Goal: Communication & Community: Answer question/provide support

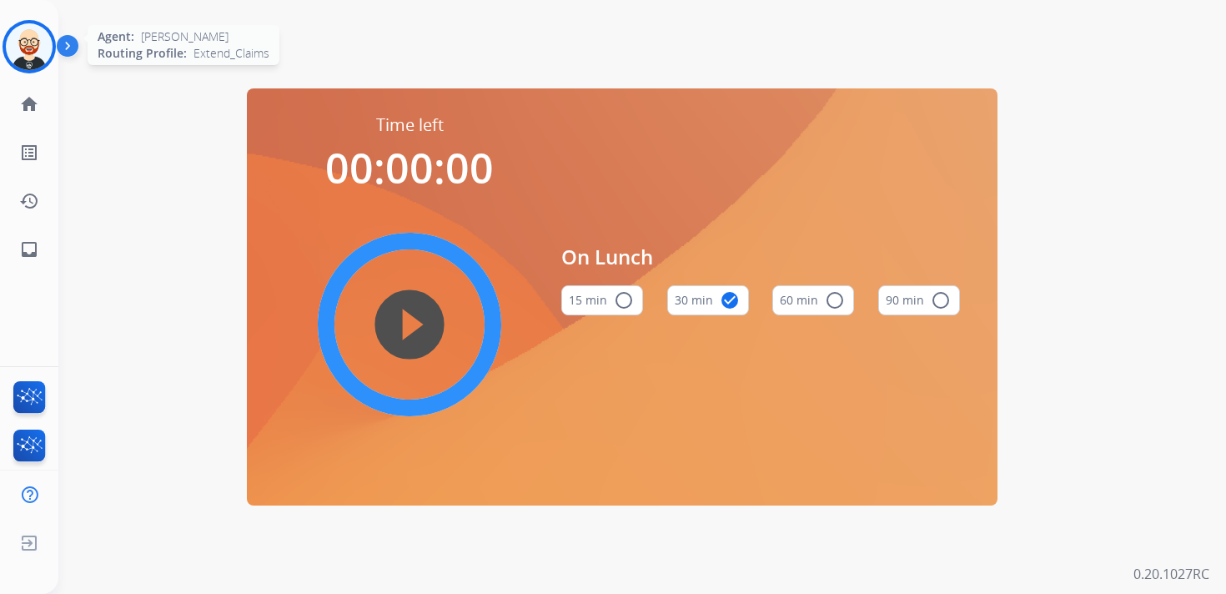
click at [39, 61] on img at bounding box center [29, 46] width 47 height 47
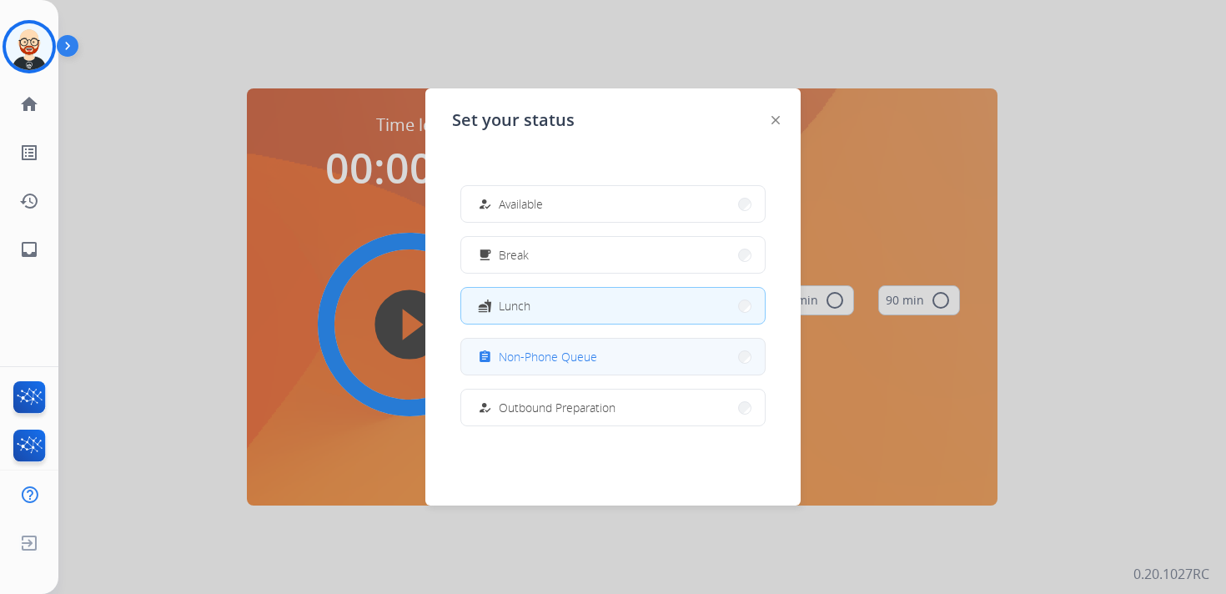
click at [523, 356] on span "Non-Phone Queue" at bounding box center [548, 357] width 98 height 18
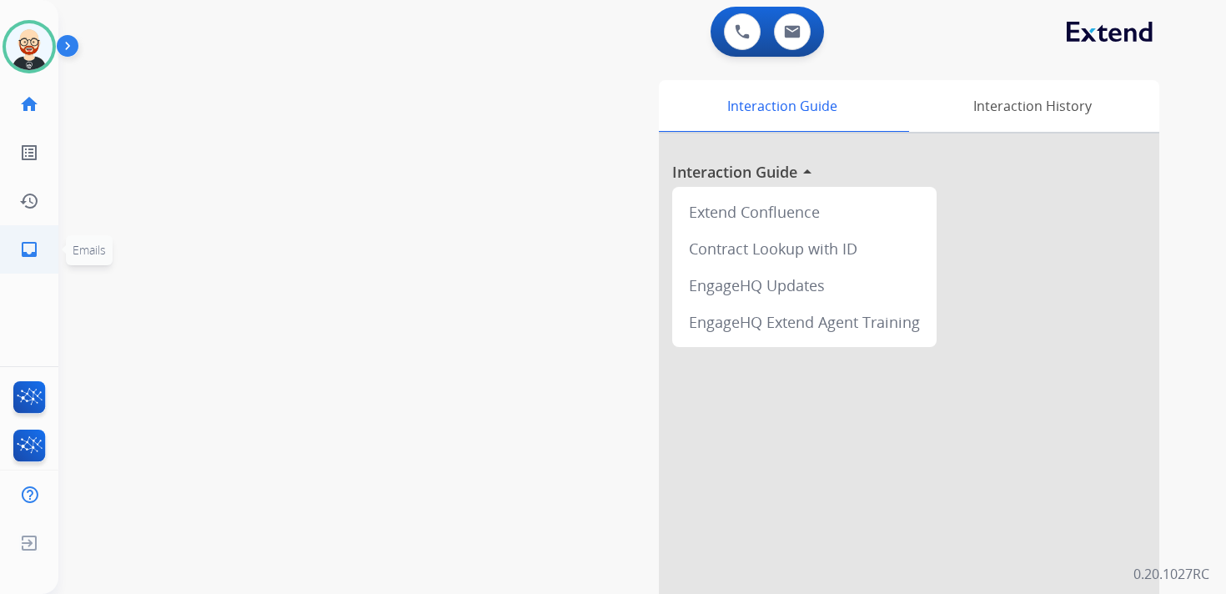
click at [28, 249] on mat-icon "inbox" at bounding box center [29, 249] width 20 height 20
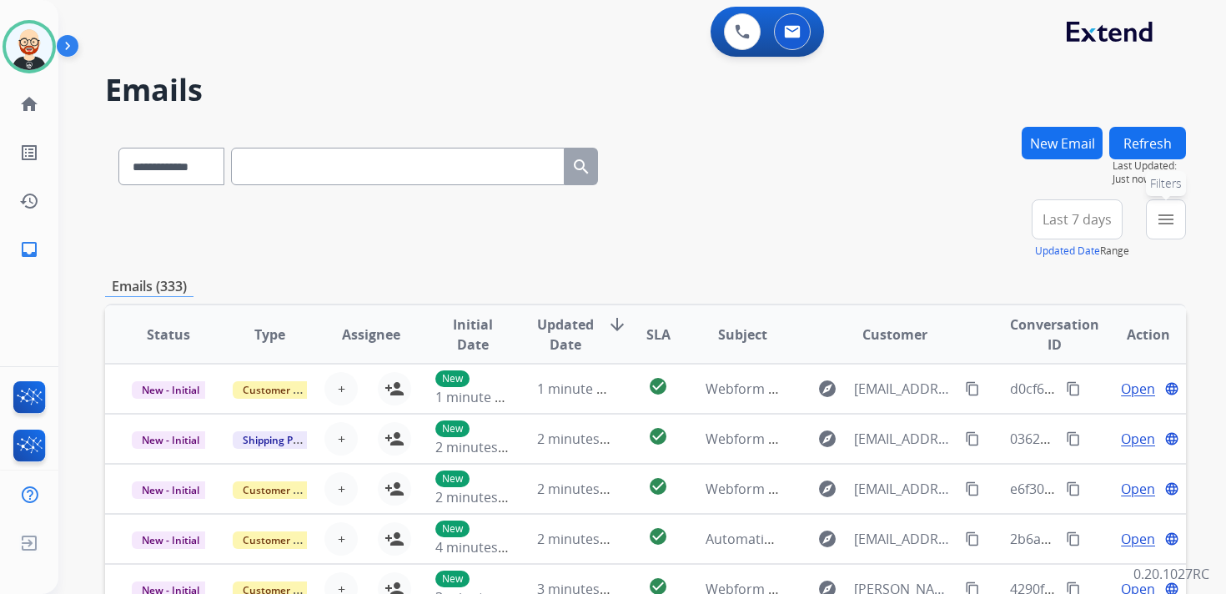
click at [1165, 215] on mat-icon "menu" at bounding box center [1166, 219] width 20 height 20
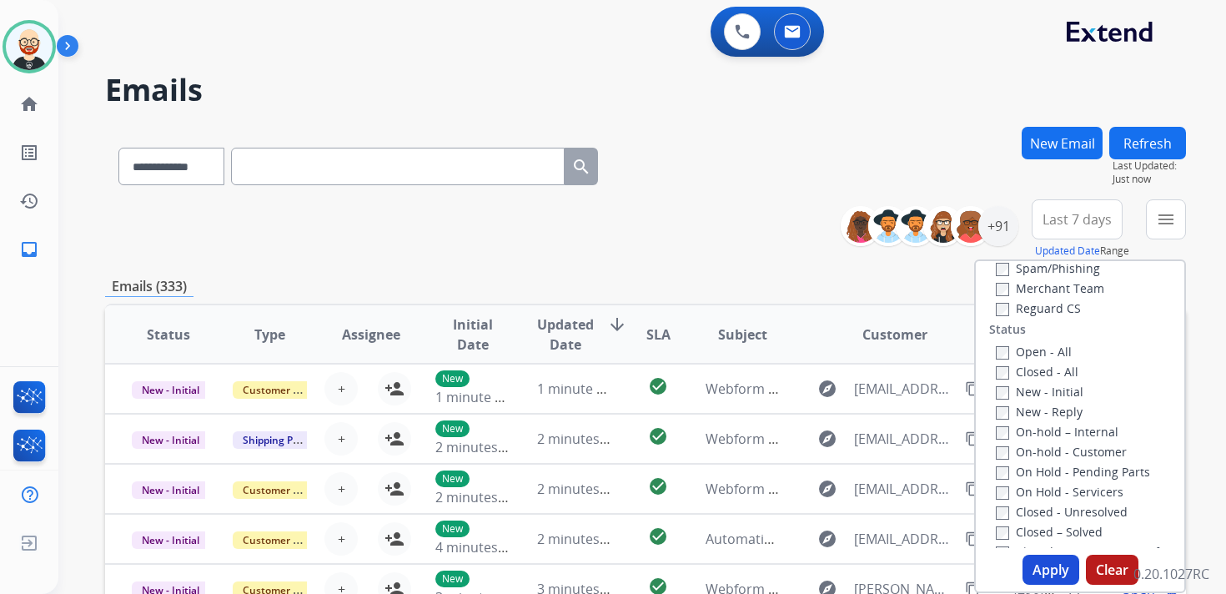
scroll to position [202, 0]
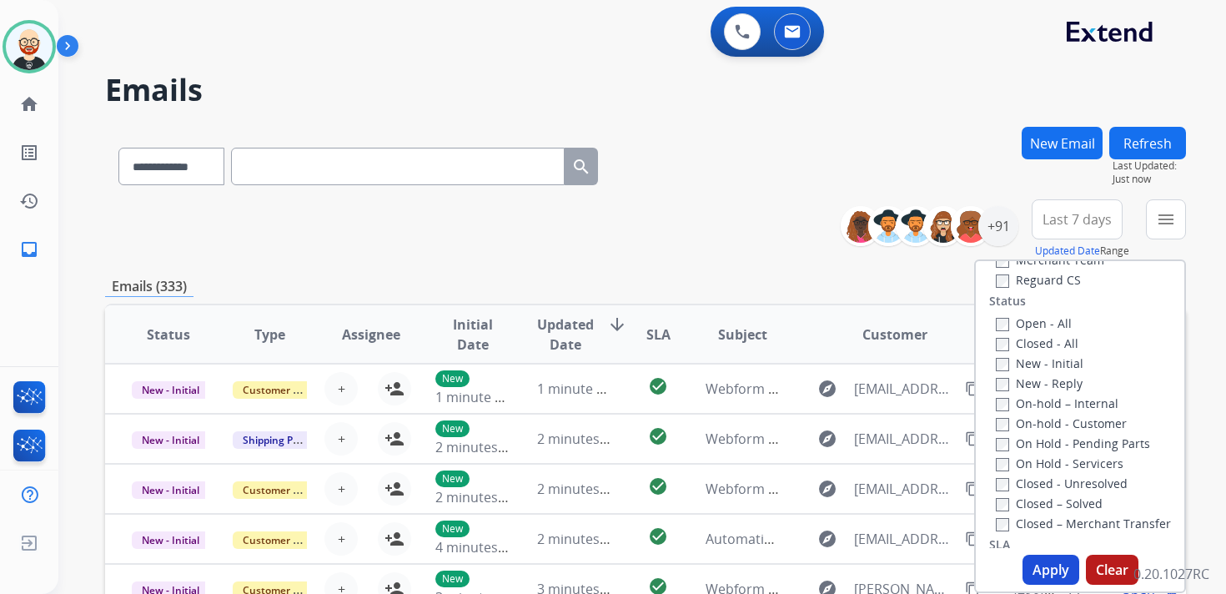
click at [1020, 360] on label "New - Initial" at bounding box center [1040, 363] width 88 height 16
click at [1020, 382] on label "New - Reply" at bounding box center [1039, 383] width 87 height 16
click at [1059, 566] on button "Apply" at bounding box center [1050, 570] width 57 height 30
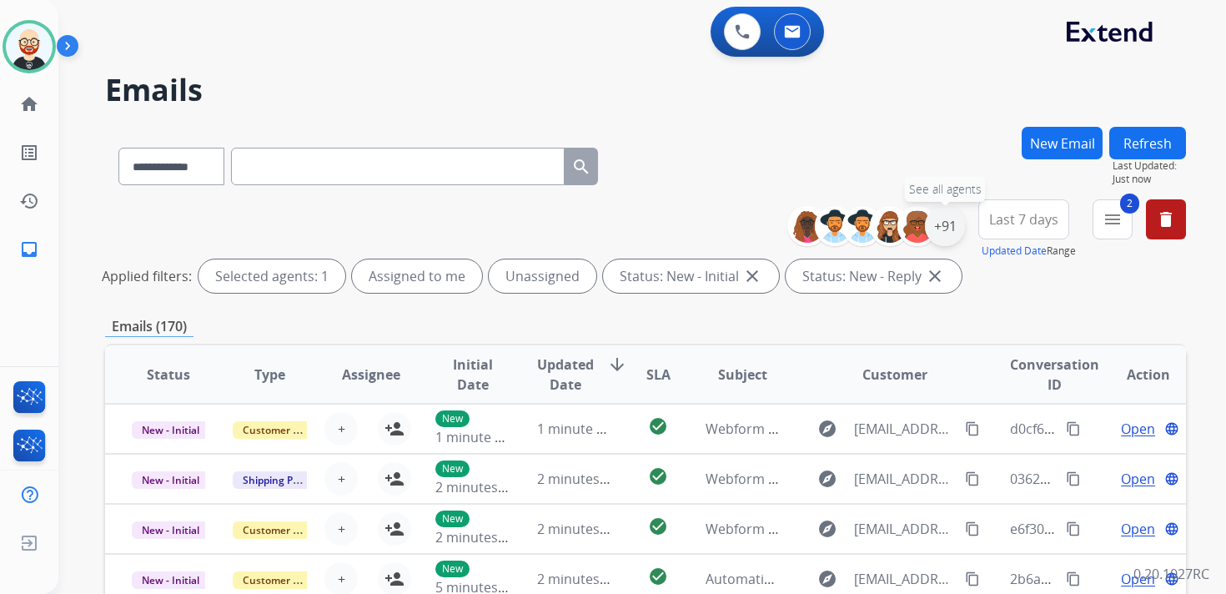
click at [954, 224] on div "+91" at bounding box center [945, 226] width 40 height 40
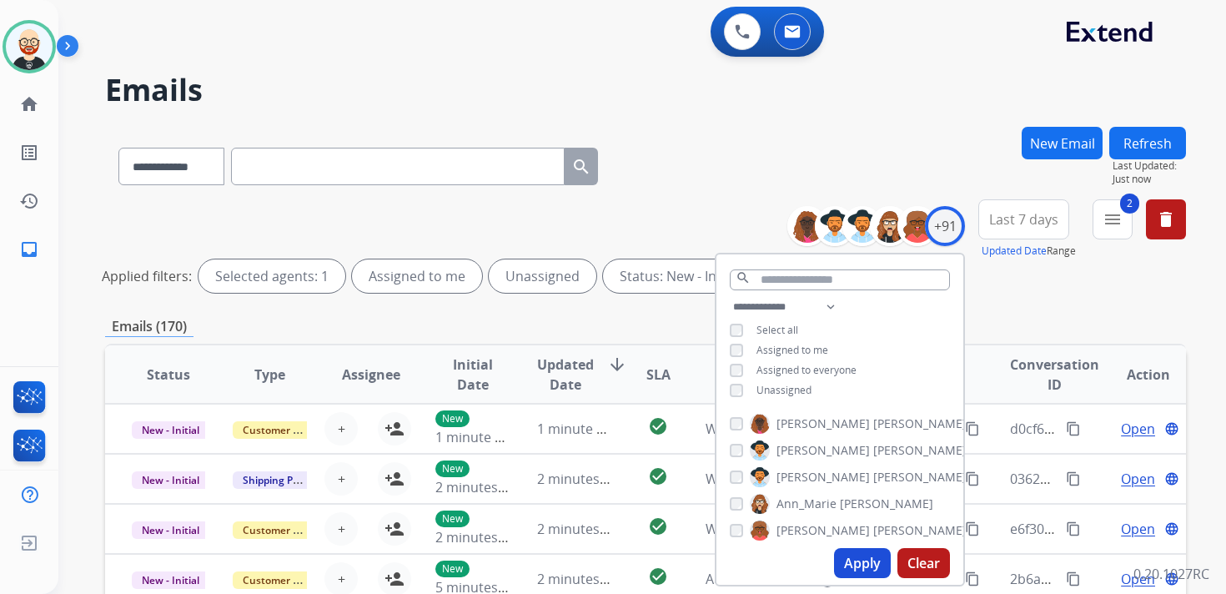
click at [779, 386] on span "Unassigned" at bounding box center [783, 390] width 55 height 14
click at [857, 561] on button "Apply" at bounding box center [862, 563] width 57 height 30
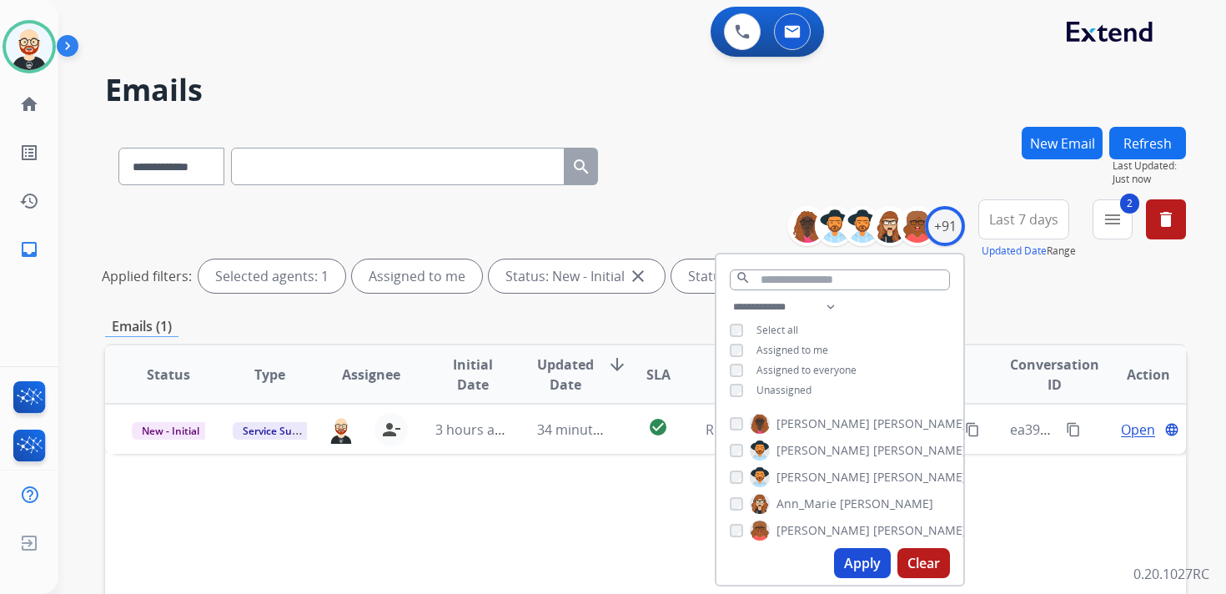
click at [1043, 222] on span "Last 7 days" at bounding box center [1023, 219] width 69 height 7
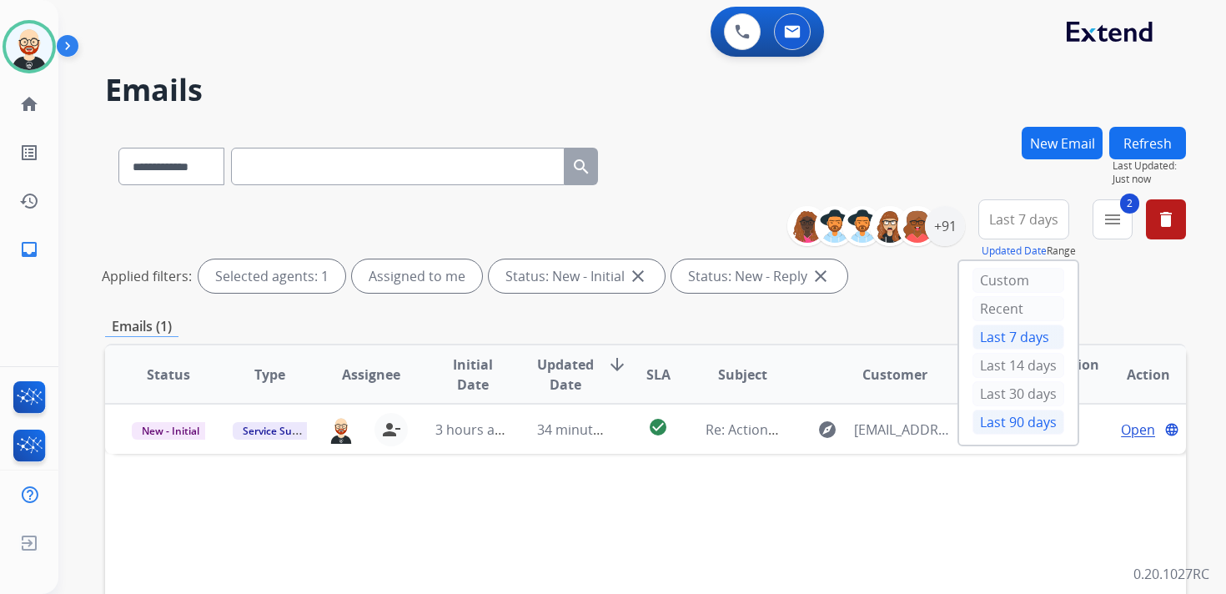
click at [985, 419] on div "Last 90 days" at bounding box center [1018, 421] width 92 height 25
click at [570, 369] on span "Updated Date" at bounding box center [565, 374] width 57 height 40
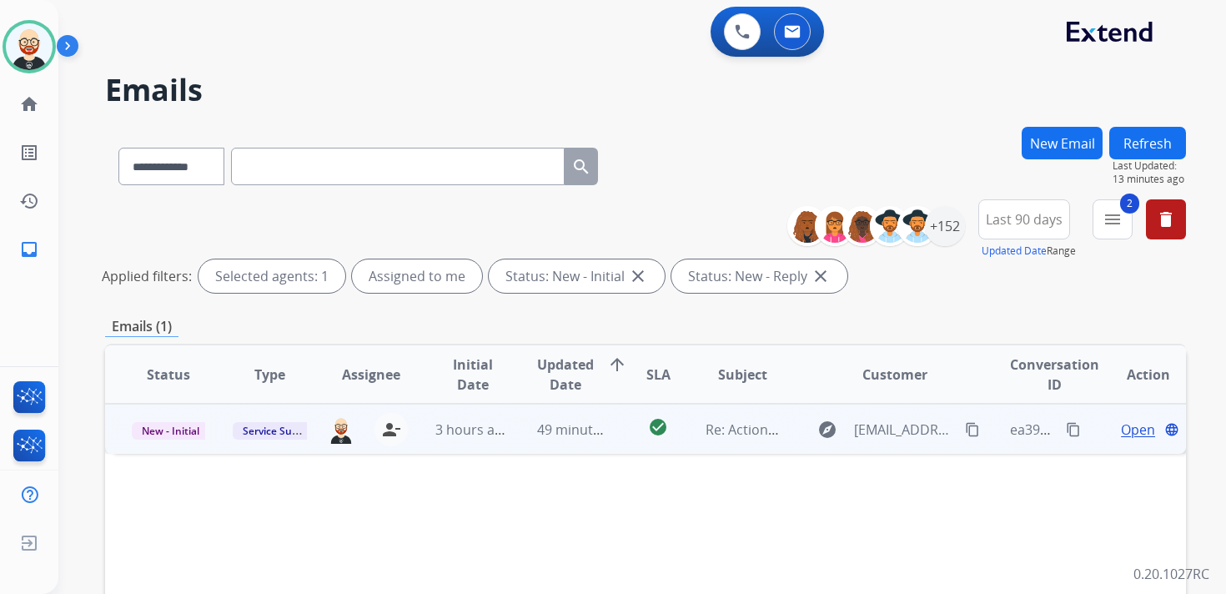
click at [1125, 429] on span "Open" at bounding box center [1138, 429] width 34 height 20
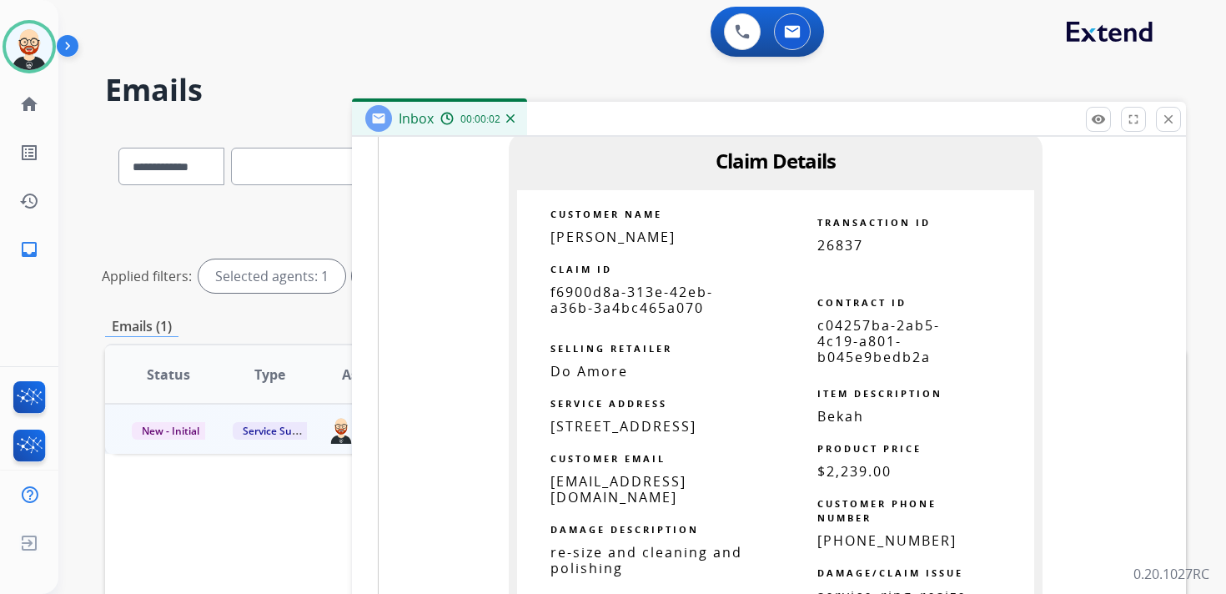
scroll to position [1275, 0]
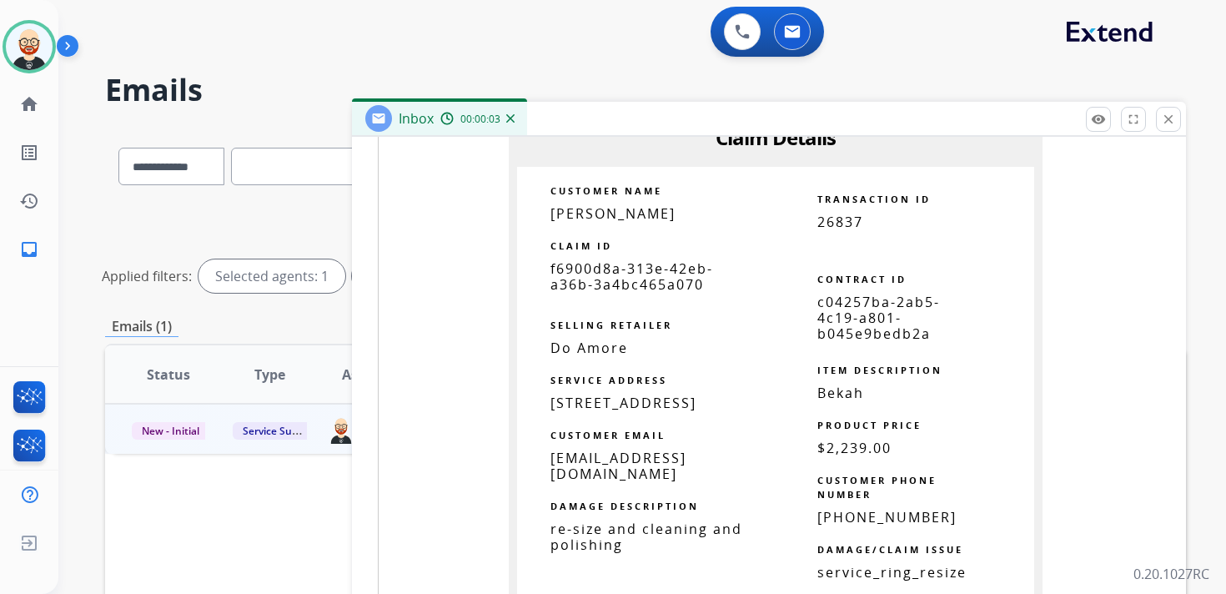
click at [630, 263] on span "f6900d8a-313e-42eb-a36b-3a4bc465a070" at bounding box center [631, 276] width 163 height 34
copy tbody
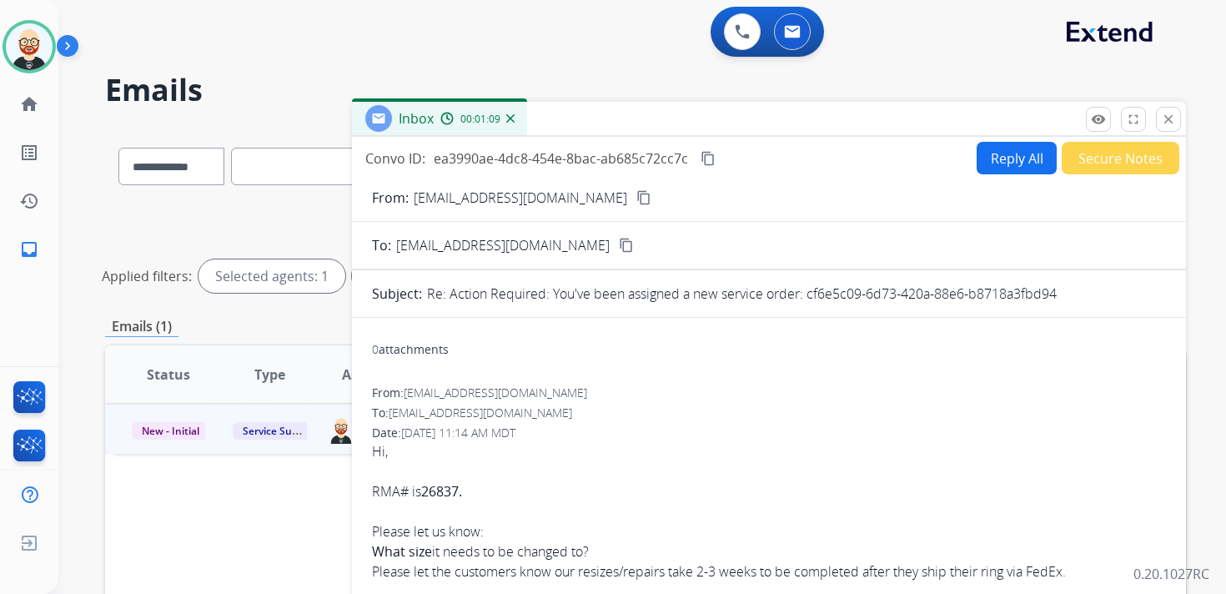
click at [711, 160] on mat-icon "content_copy" at bounding box center [707, 158] width 15 height 15
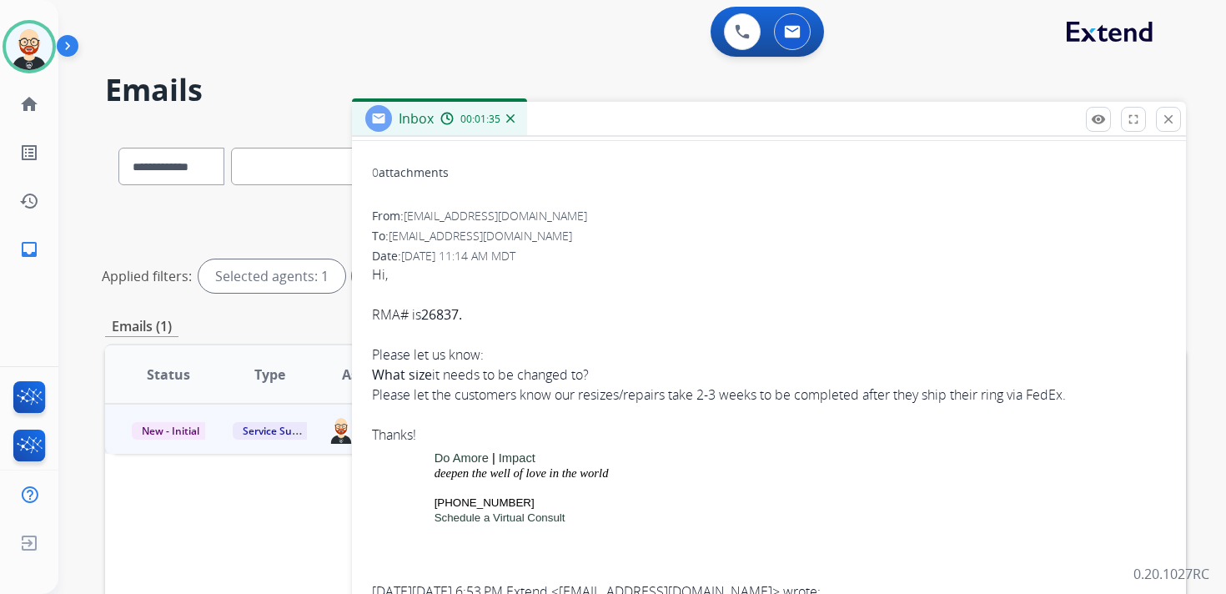
scroll to position [206, 0]
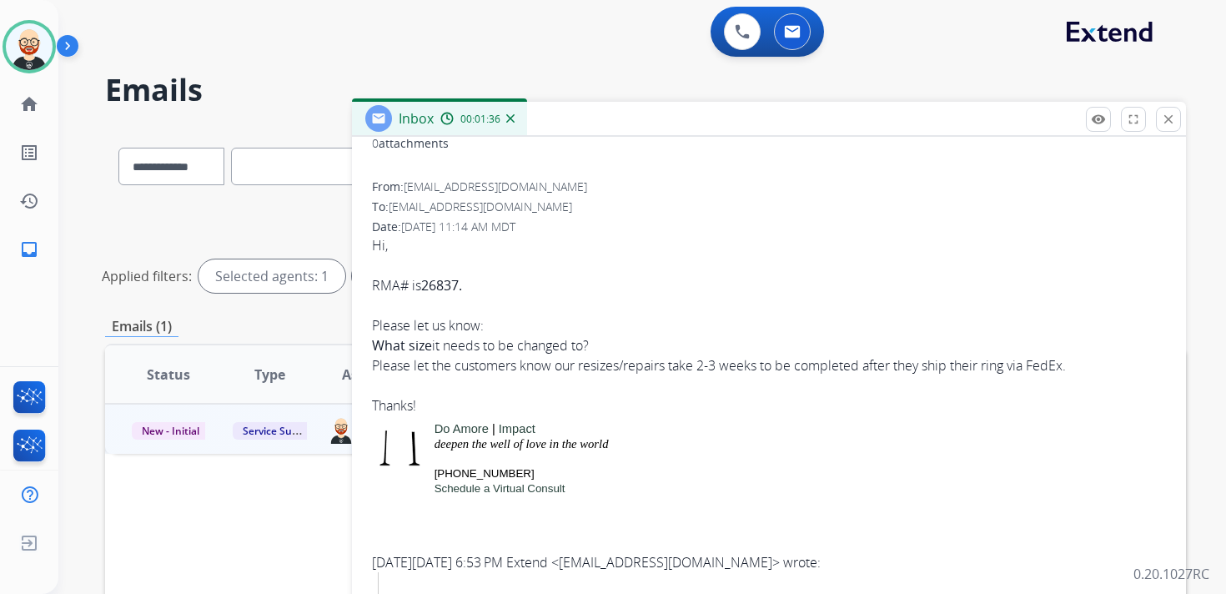
click at [394, 316] on div "Hi, RMA# is 26837. Please let us know: What size it needs to be changed to?" at bounding box center [769, 295] width 794 height 120
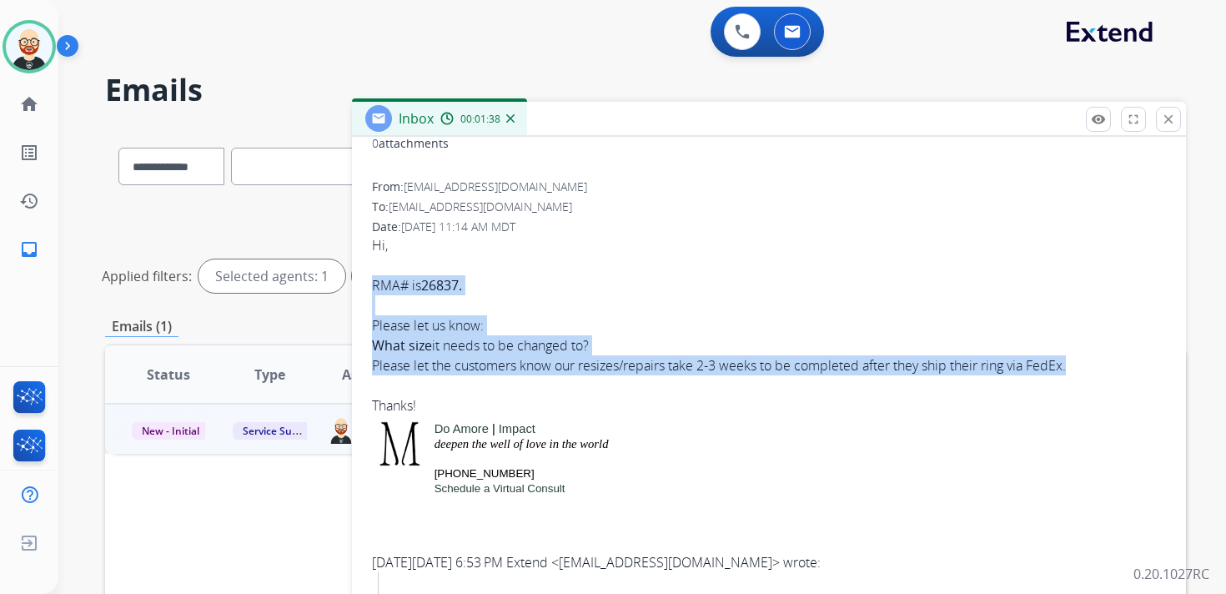
drag, startPoint x: 369, startPoint y: 277, endPoint x: 1082, endPoint y: 374, distance: 718.7
copy div "RMA# is 26837. Please let us know: What size it needs to be changed to? Please …"
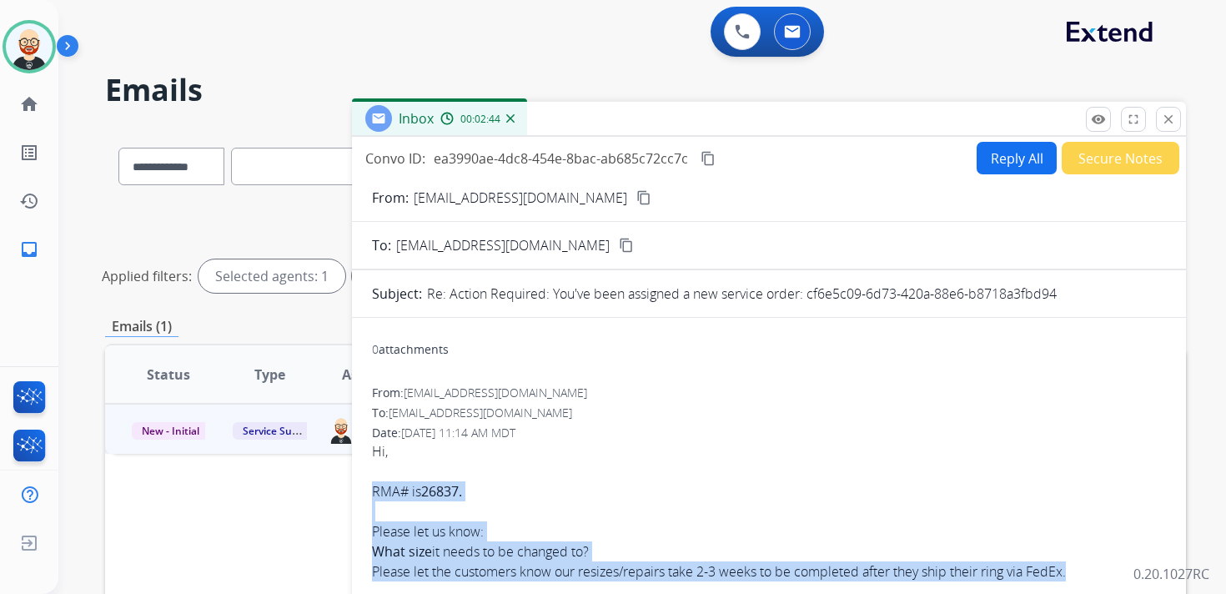
click at [993, 162] on button "Reply All" at bounding box center [1016, 158] width 80 height 33
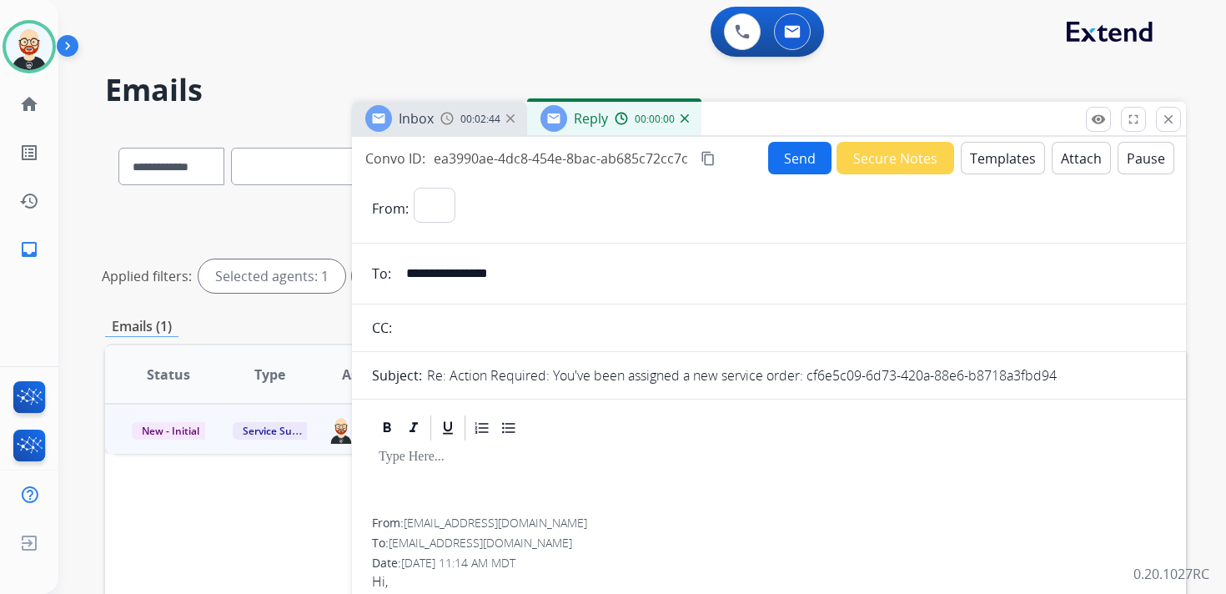
select select "**********"
click at [518, 473] on div at bounding box center [769, 480] width 794 height 75
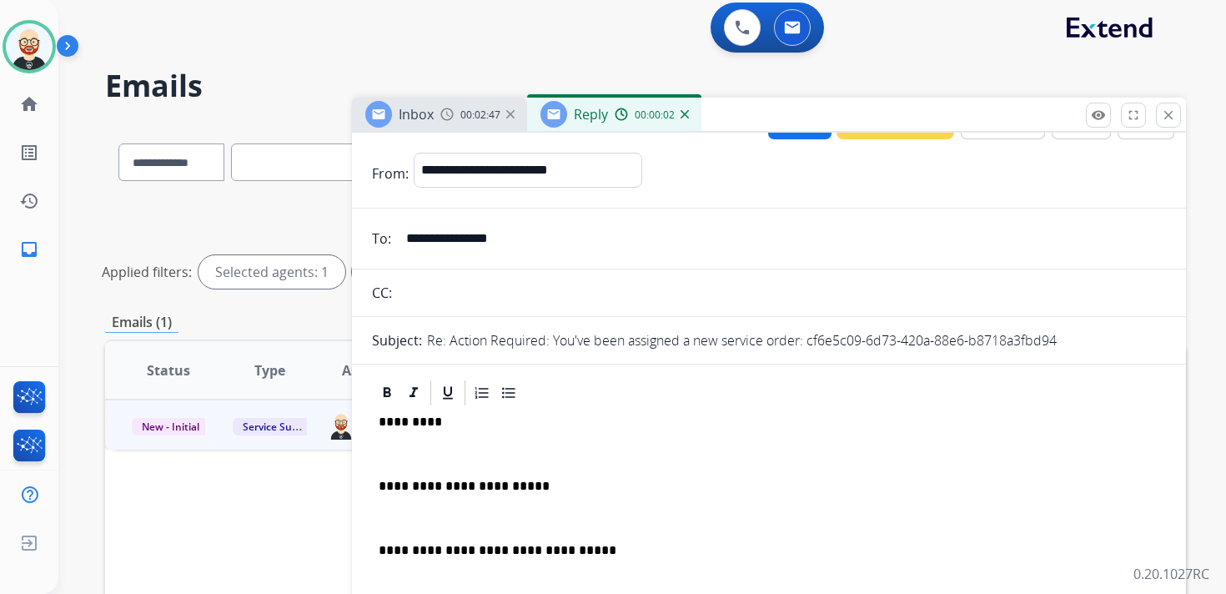
scroll to position [35, 0]
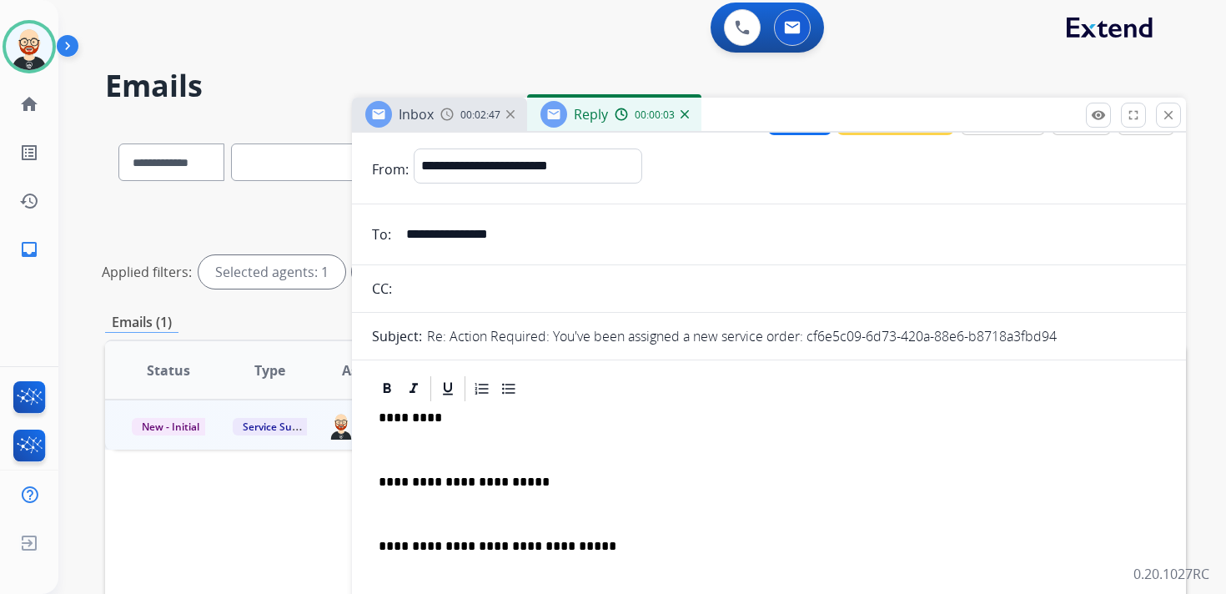
click at [444, 455] on p at bounding box center [769, 449] width 781 height 15
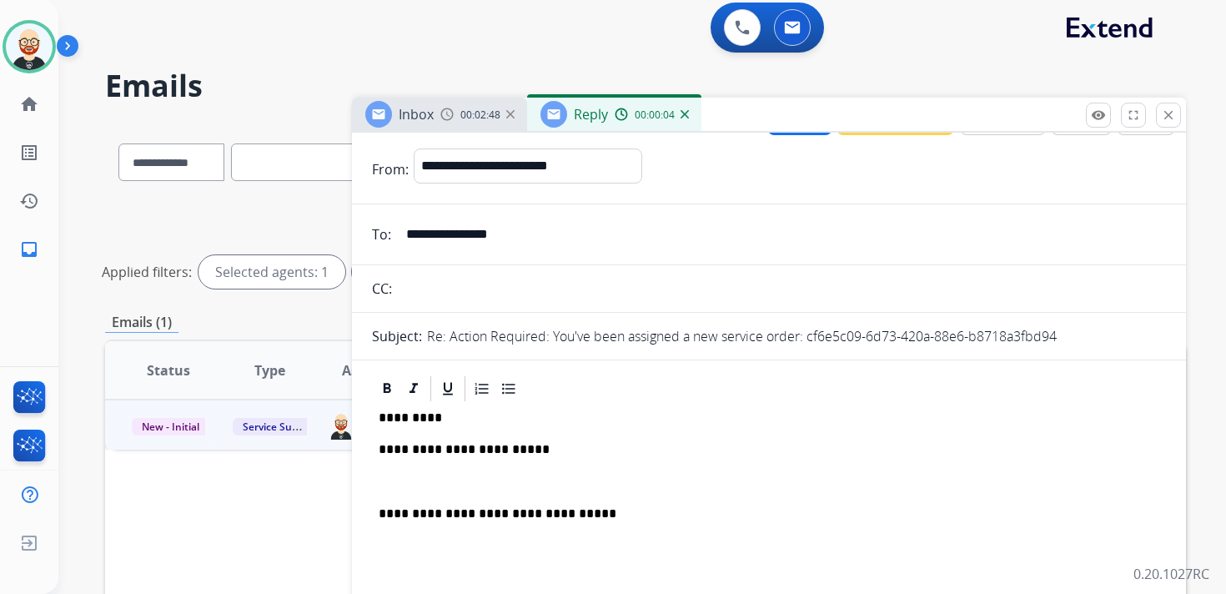
click at [429, 479] on p at bounding box center [769, 481] width 781 height 15
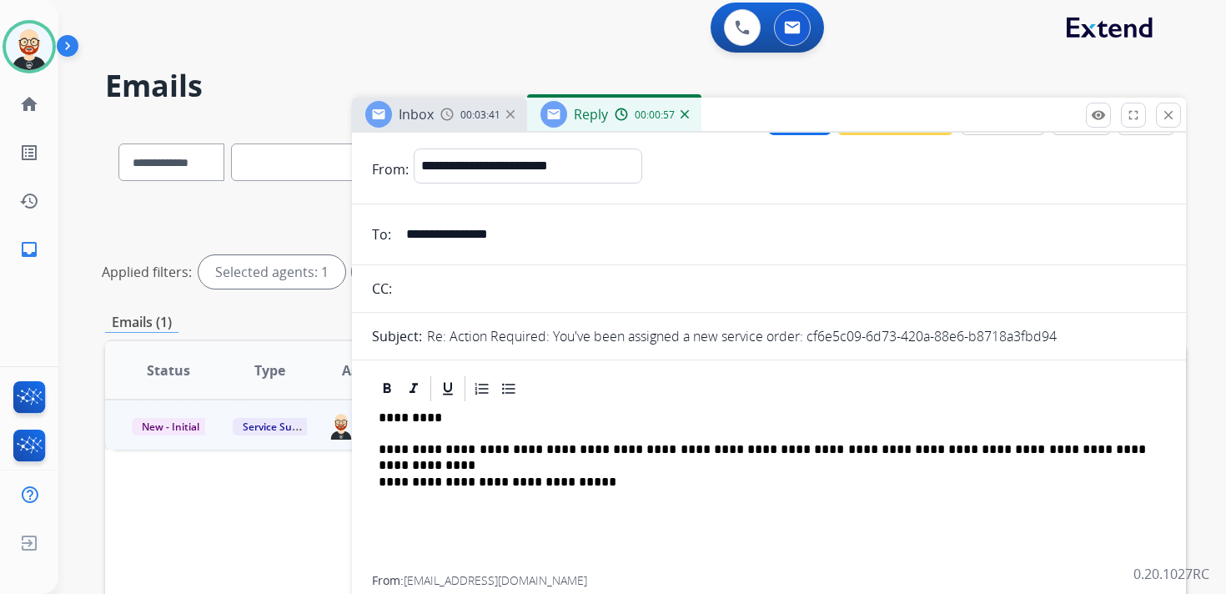
scroll to position [0, 0]
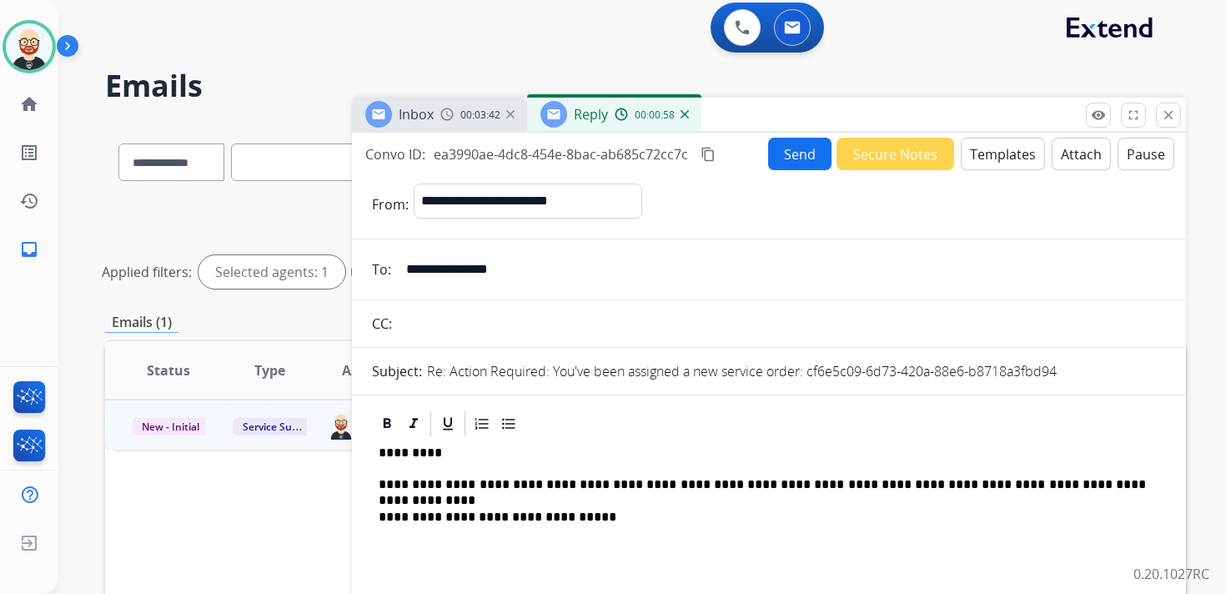
click at [804, 158] on button "Send" at bounding box center [799, 154] width 63 height 33
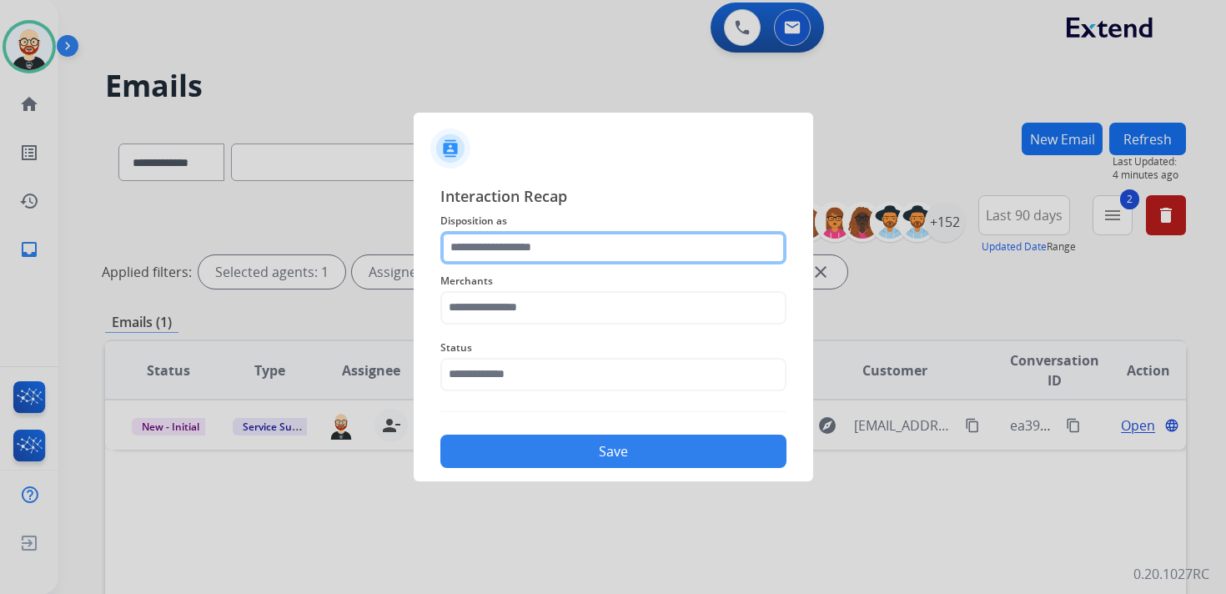
click at [558, 243] on input "text" at bounding box center [613, 247] width 346 height 33
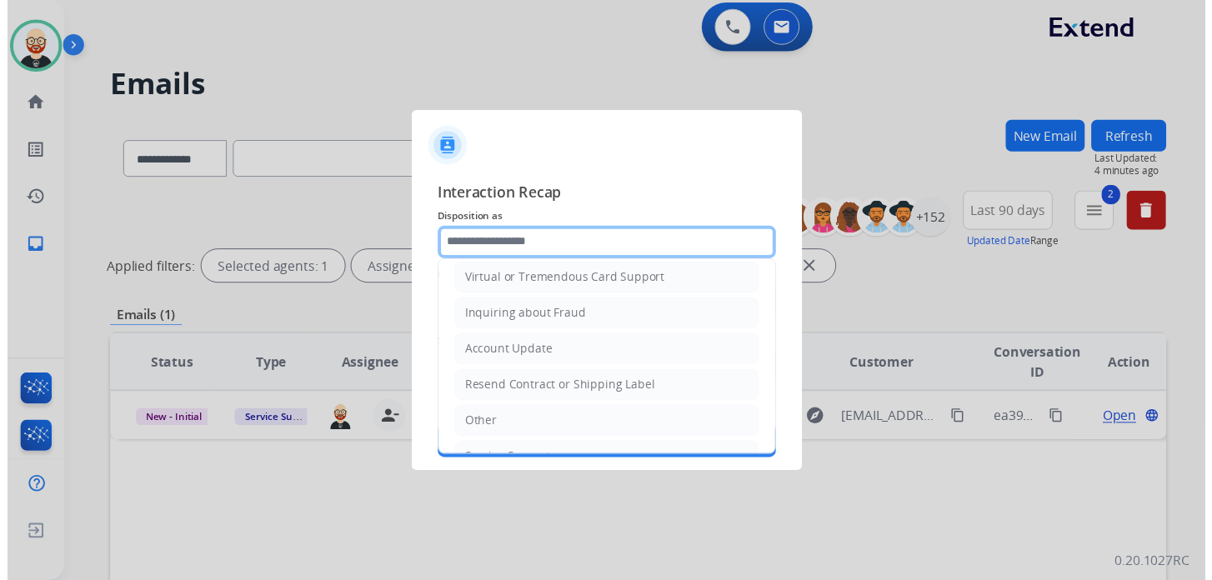
scroll to position [250, 0]
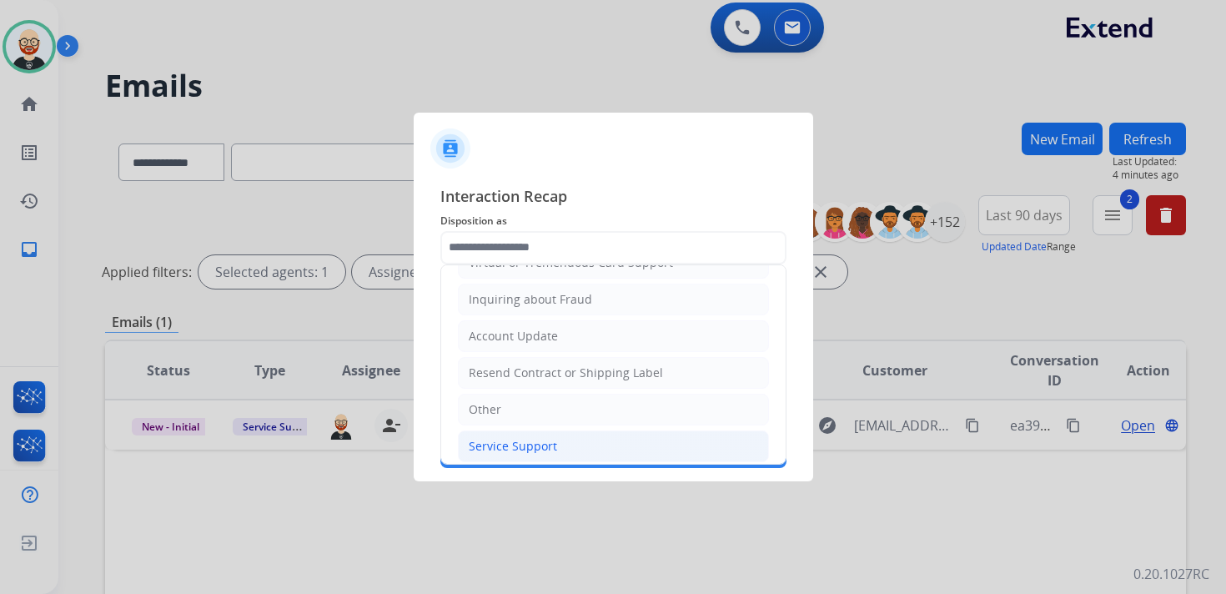
click at [526, 438] on div "Service Support" at bounding box center [513, 446] width 88 height 17
type input "**********"
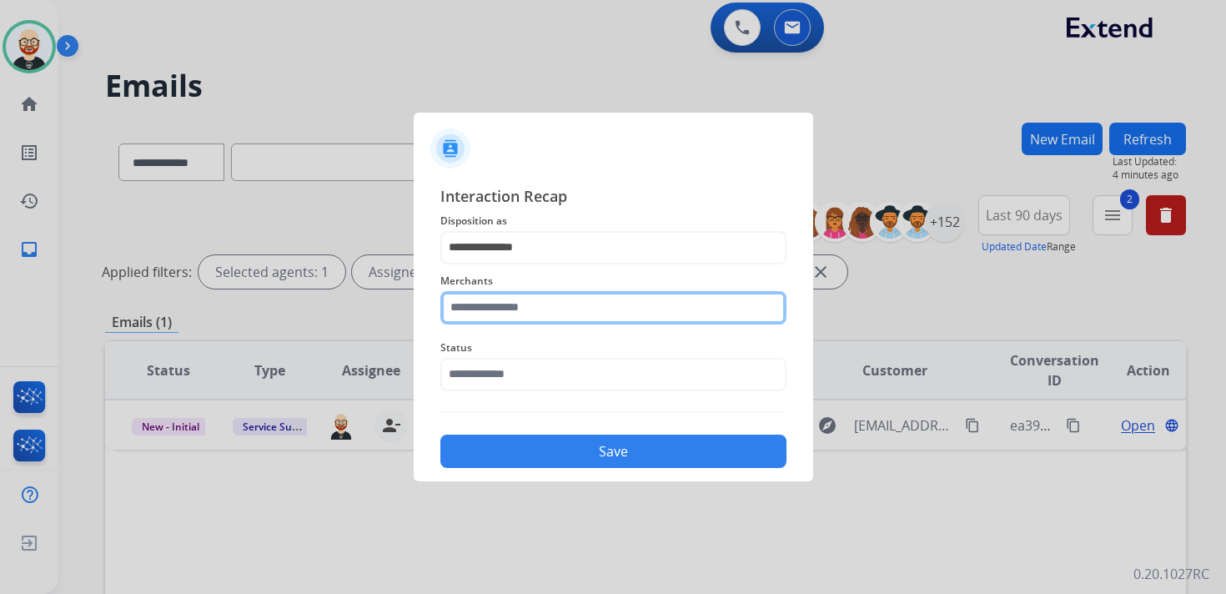
click at [505, 311] on input "text" at bounding box center [613, 307] width 346 height 33
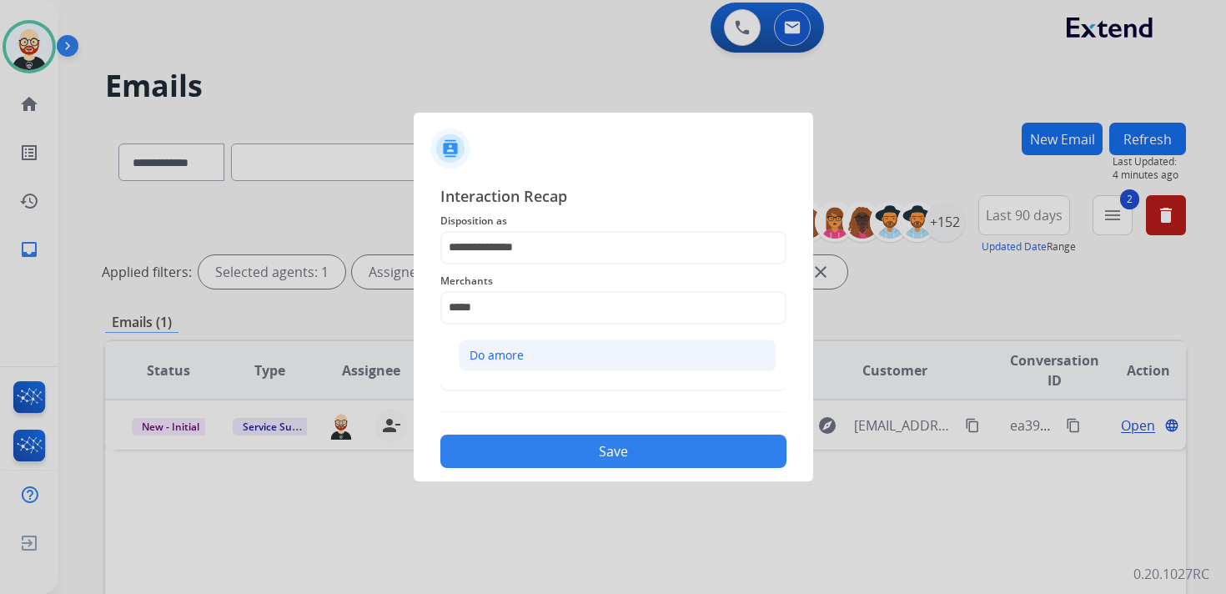
click at [508, 344] on li "Do amore" at bounding box center [618, 355] width 318 height 32
type input "********"
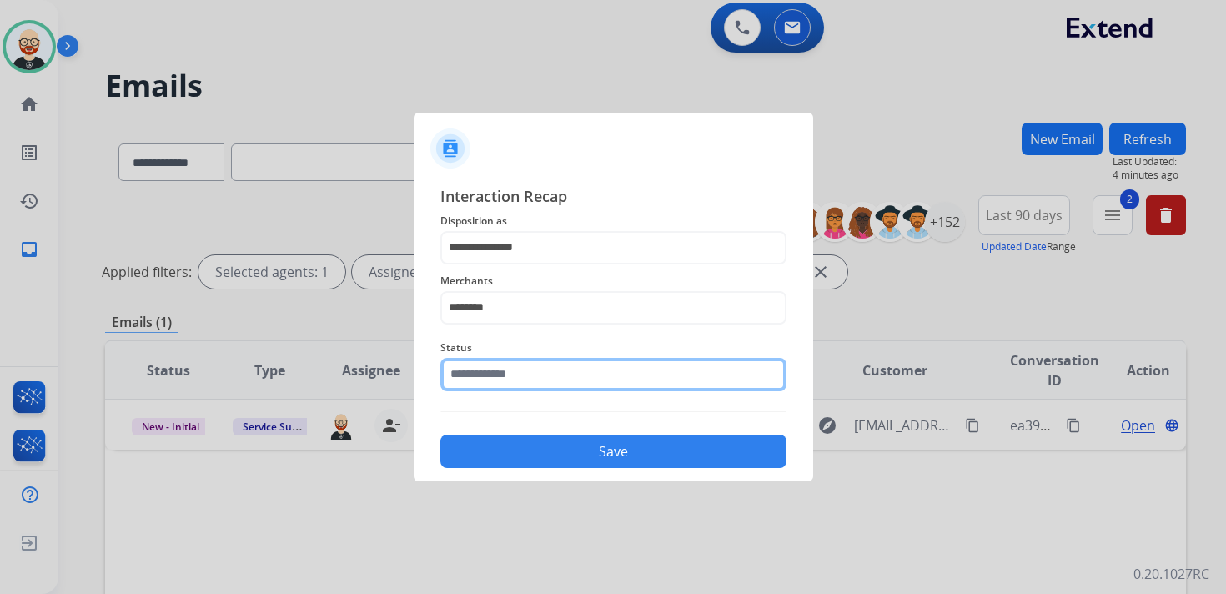
click at [508, 370] on input "text" at bounding box center [613, 374] width 346 height 33
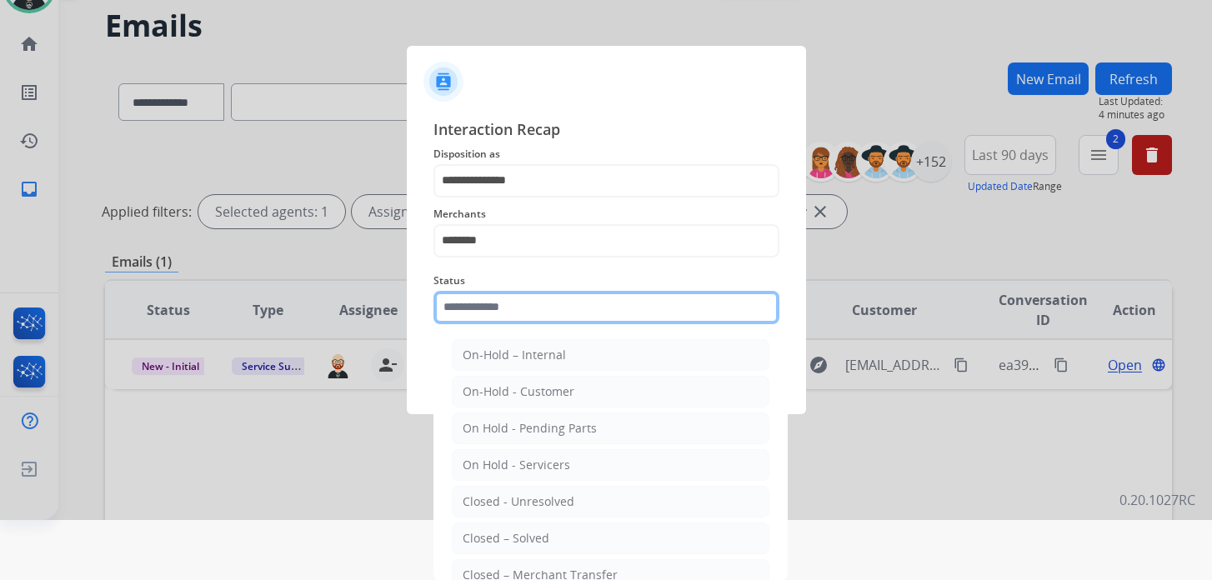
scroll to position [93, 0]
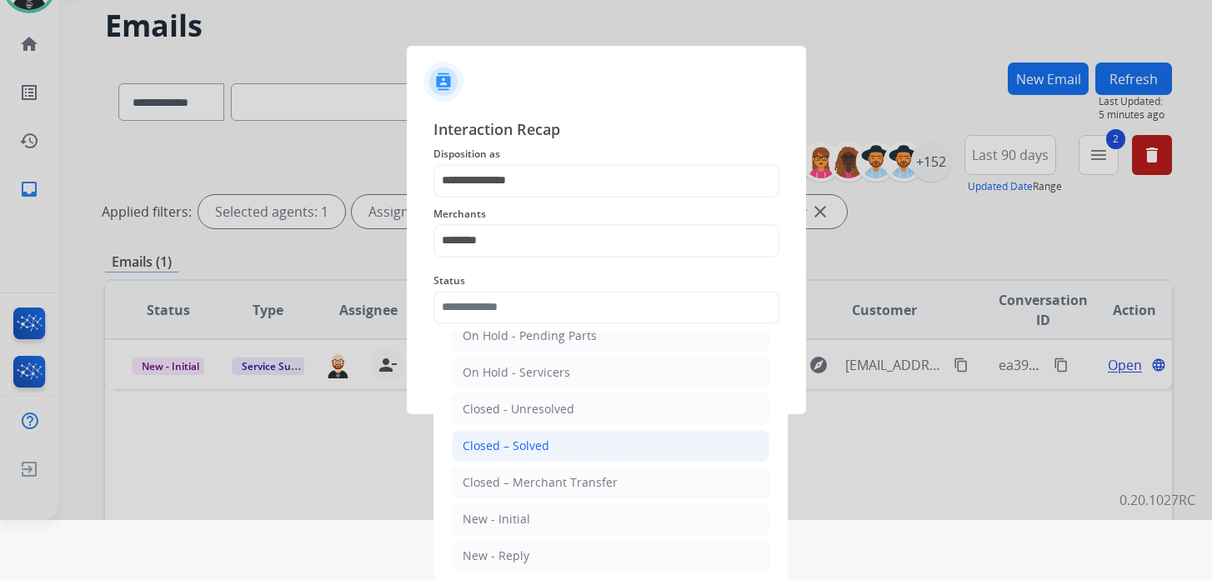
click at [532, 438] on div "Closed – Solved" at bounding box center [506, 446] width 87 height 17
type input "**********"
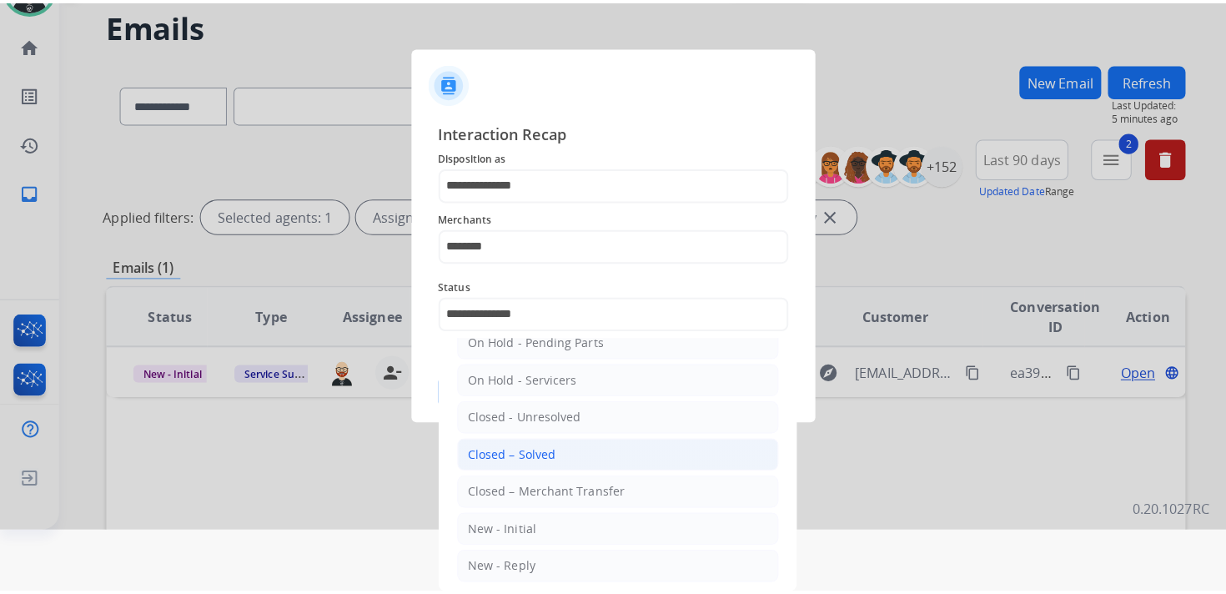
scroll to position [0, 0]
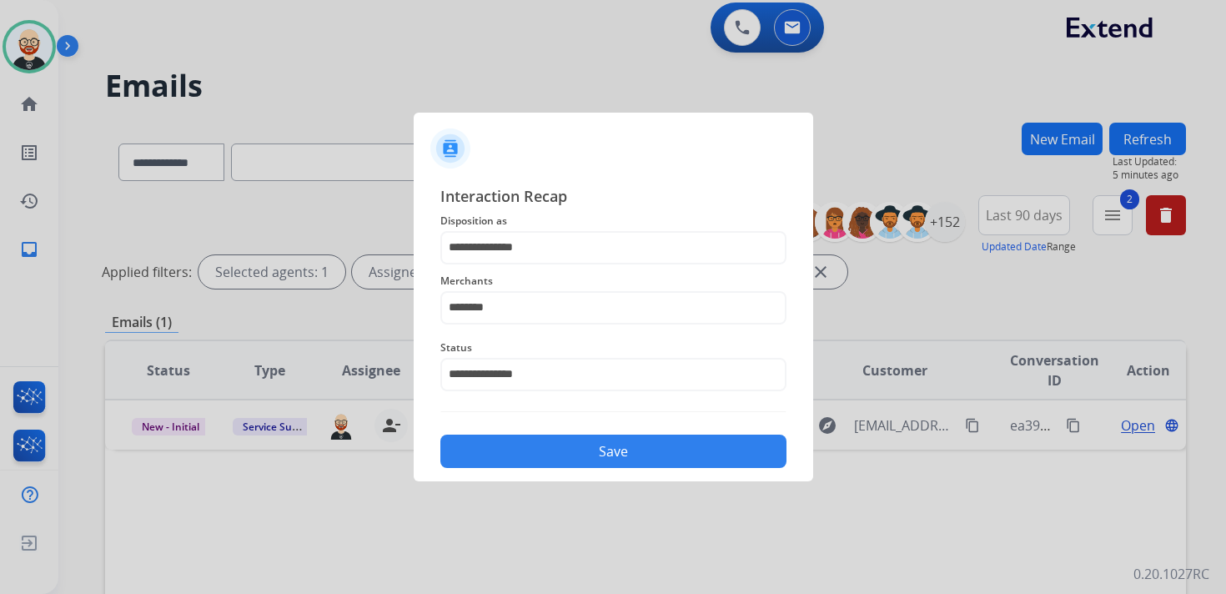
click at [563, 445] on button "Save" at bounding box center [613, 450] width 346 height 33
